Goal: Contribute content: Add original content to the website for others to see

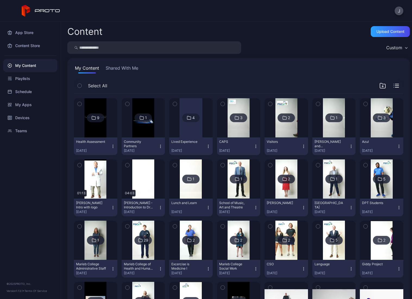
click at [98, 137] on img at bounding box center [95, 117] width 22 height 39
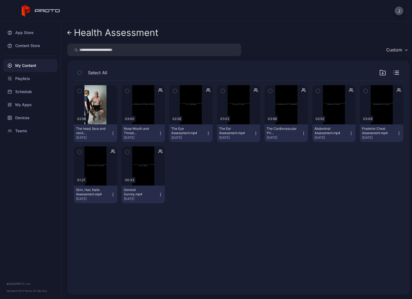
click at [71, 33] on icon at bounding box center [69, 32] width 4 height 5
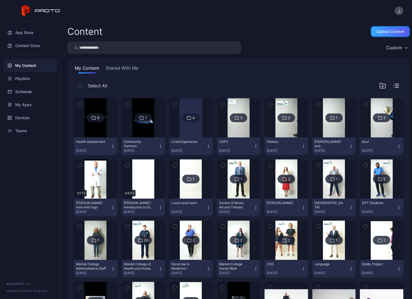
click at [380, 28] on div "Upload Content" at bounding box center [390, 31] width 39 height 11
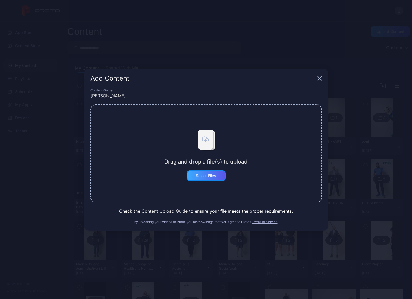
click at [209, 178] on div "Select Files" at bounding box center [206, 175] width 39 height 11
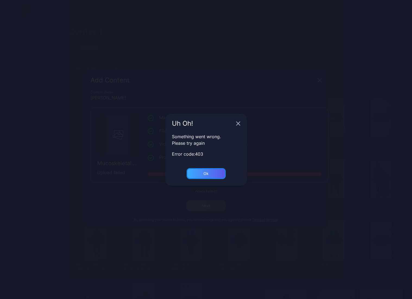
click at [196, 178] on div "Ok" at bounding box center [206, 173] width 39 height 11
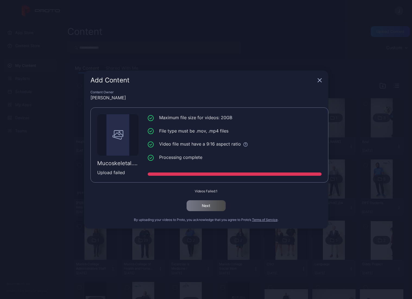
click at [320, 81] on icon "button" at bounding box center [320, 80] width 4 height 4
